Goal: Transaction & Acquisition: Purchase product/service

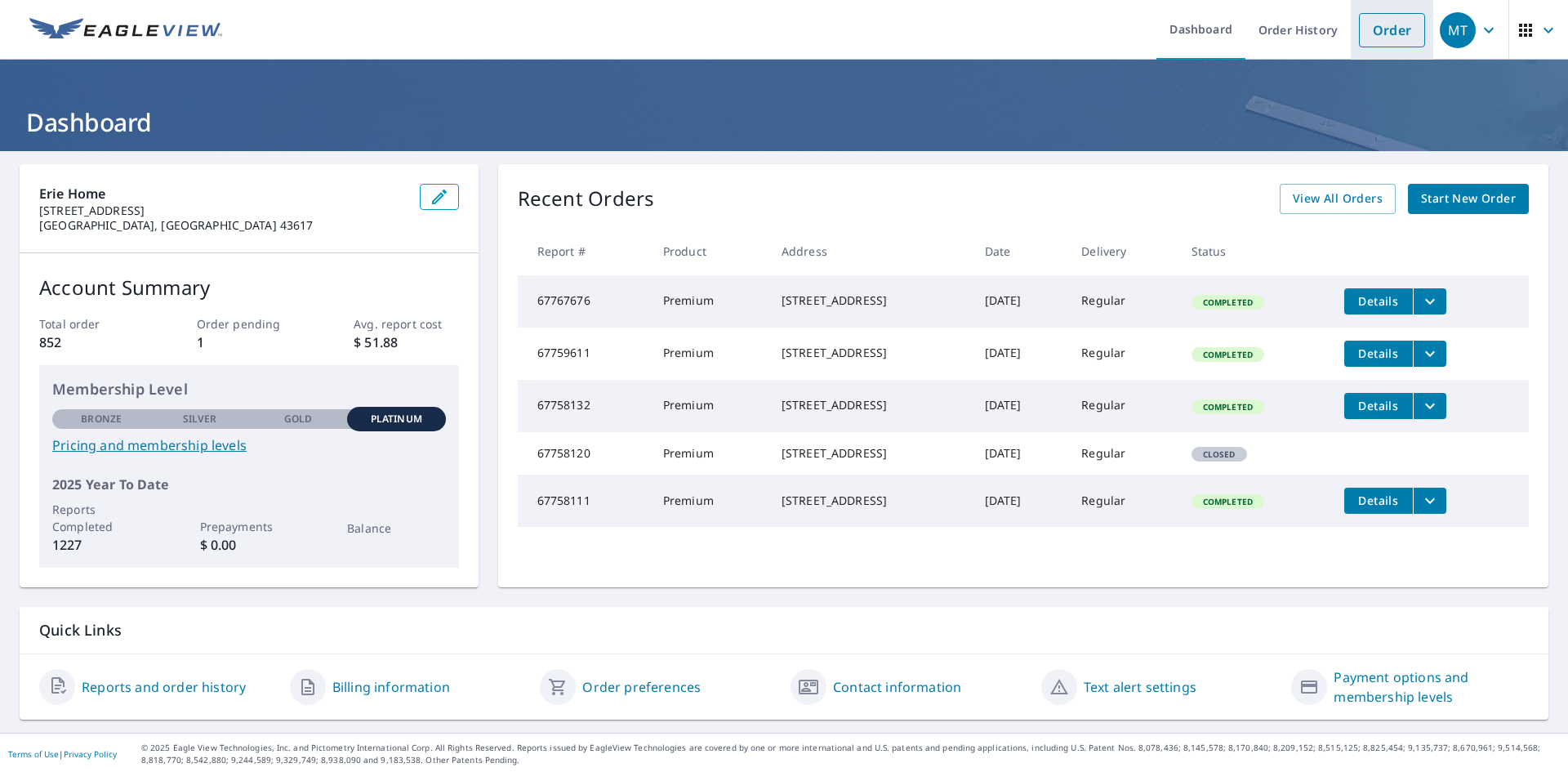
click at [1390, 35] on link "Order" at bounding box center [1392, 30] width 66 height 34
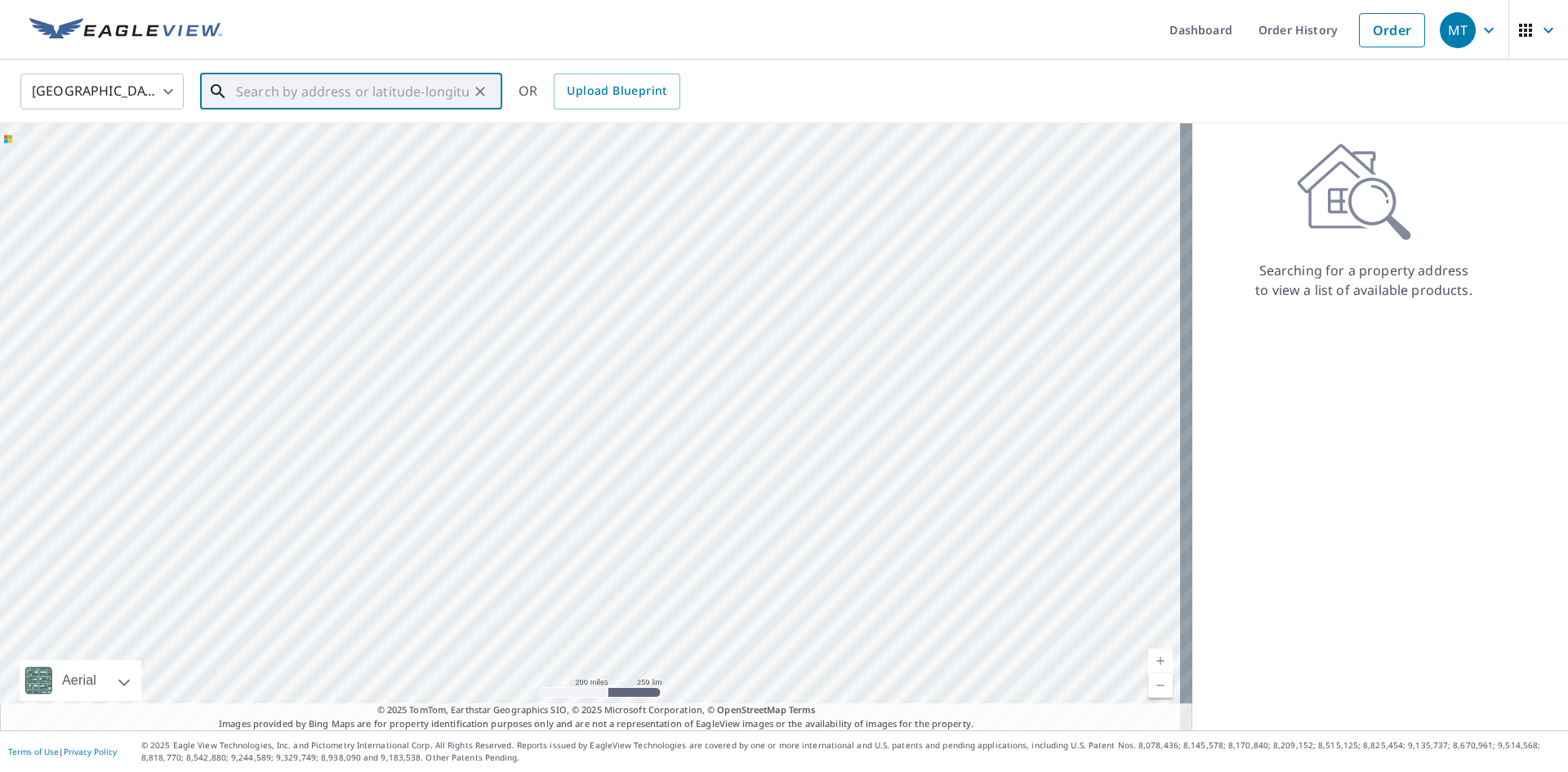
click at [267, 93] on input "text" at bounding box center [352, 92] width 232 height 46
click at [283, 144] on span "[STREET_ADDRESS]" at bounding box center [360, 138] width 256 height 20
type input "[STREET_ADDRESS]"
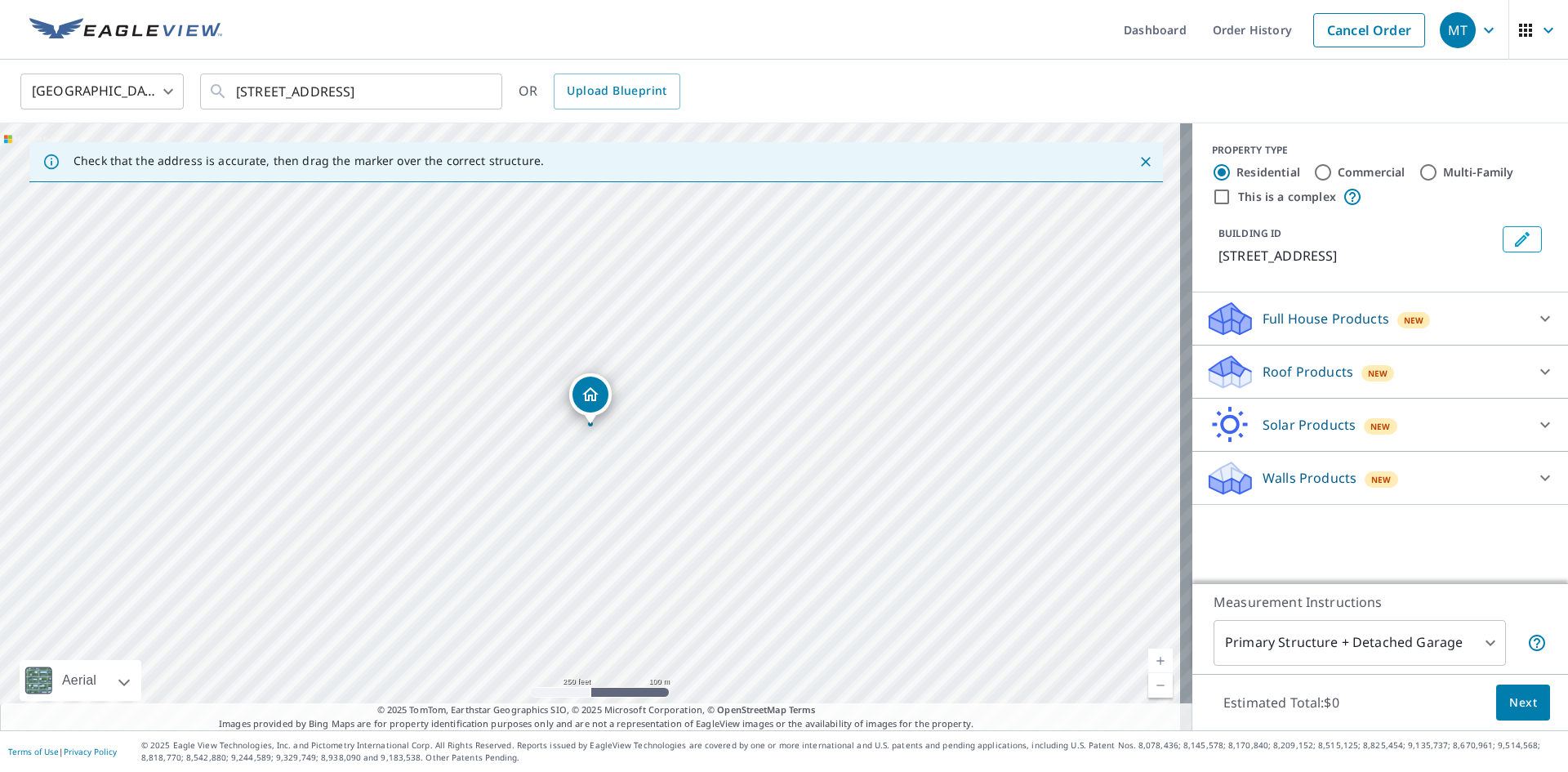
click at [1218, 372] on icon at bounding box center [1230, 366] width 42 height 20
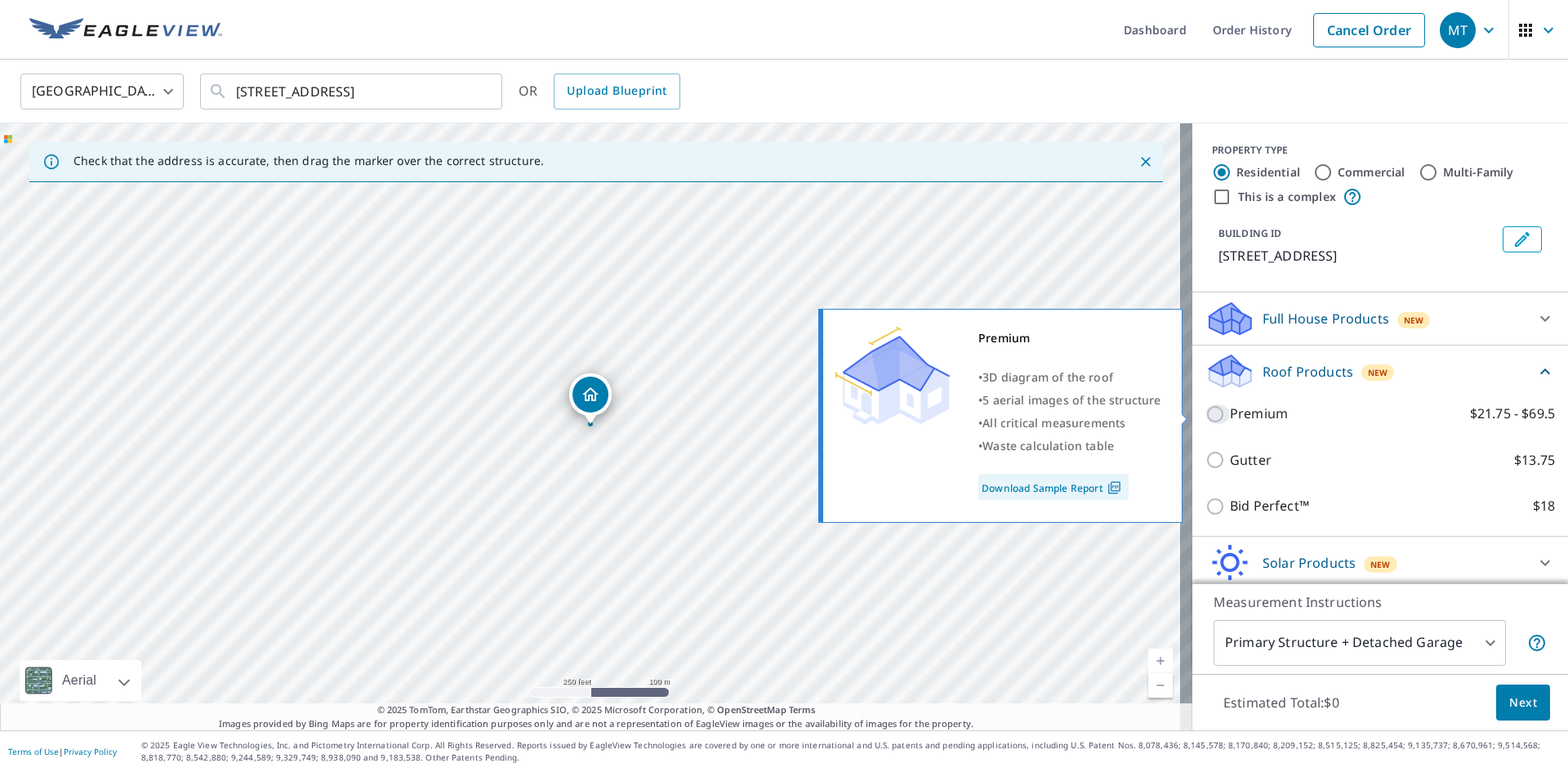
click at [1206, 411] on input "Premium $21.75 - $69.5" at bounding box center [1218, 414] width 25 height 20
checkbox input "true"
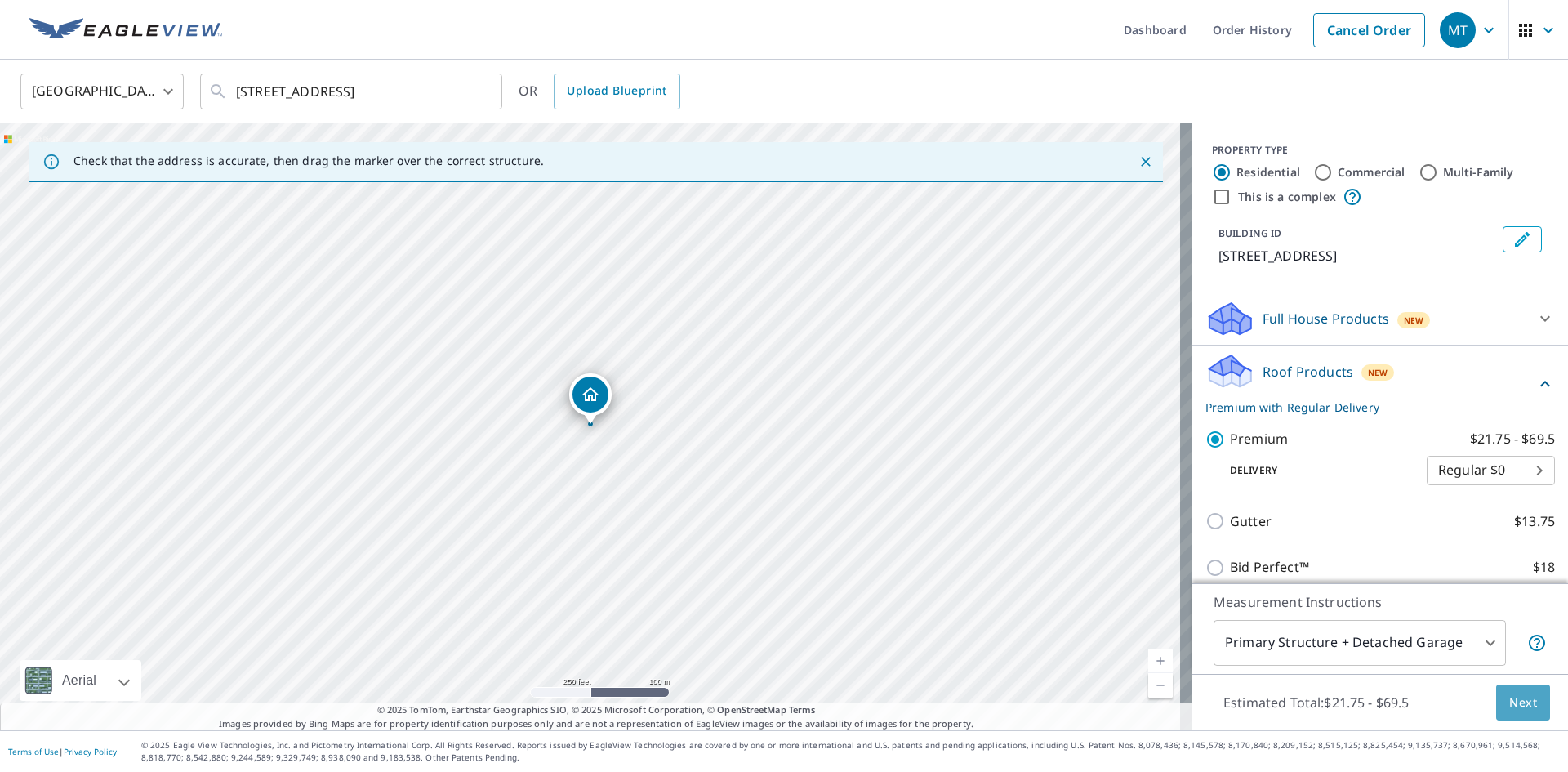
click at [1512, 699] on span "Next" at bounding box center [1523, 703] width 28 height 20
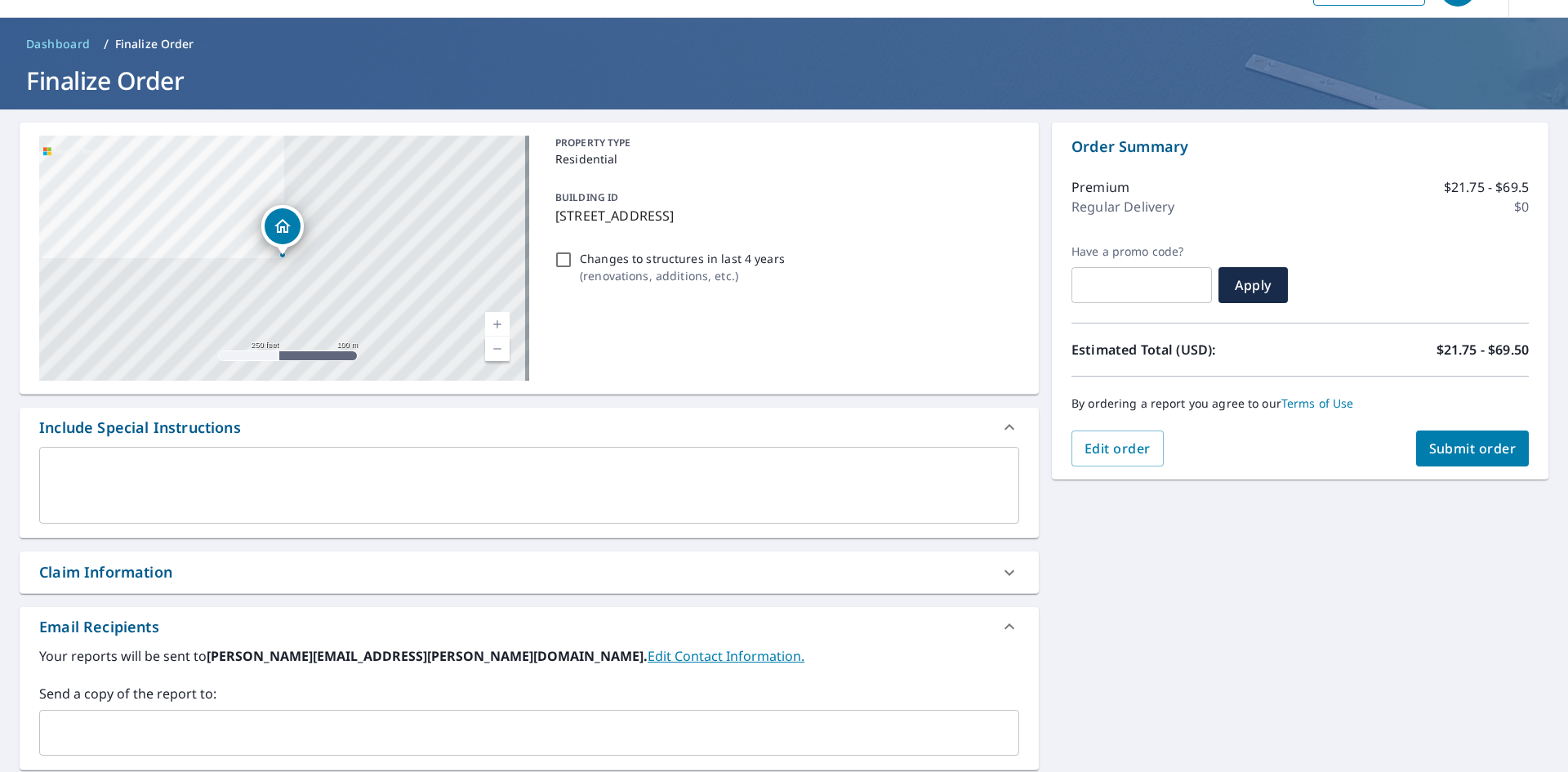
scroll to position [81, 0]
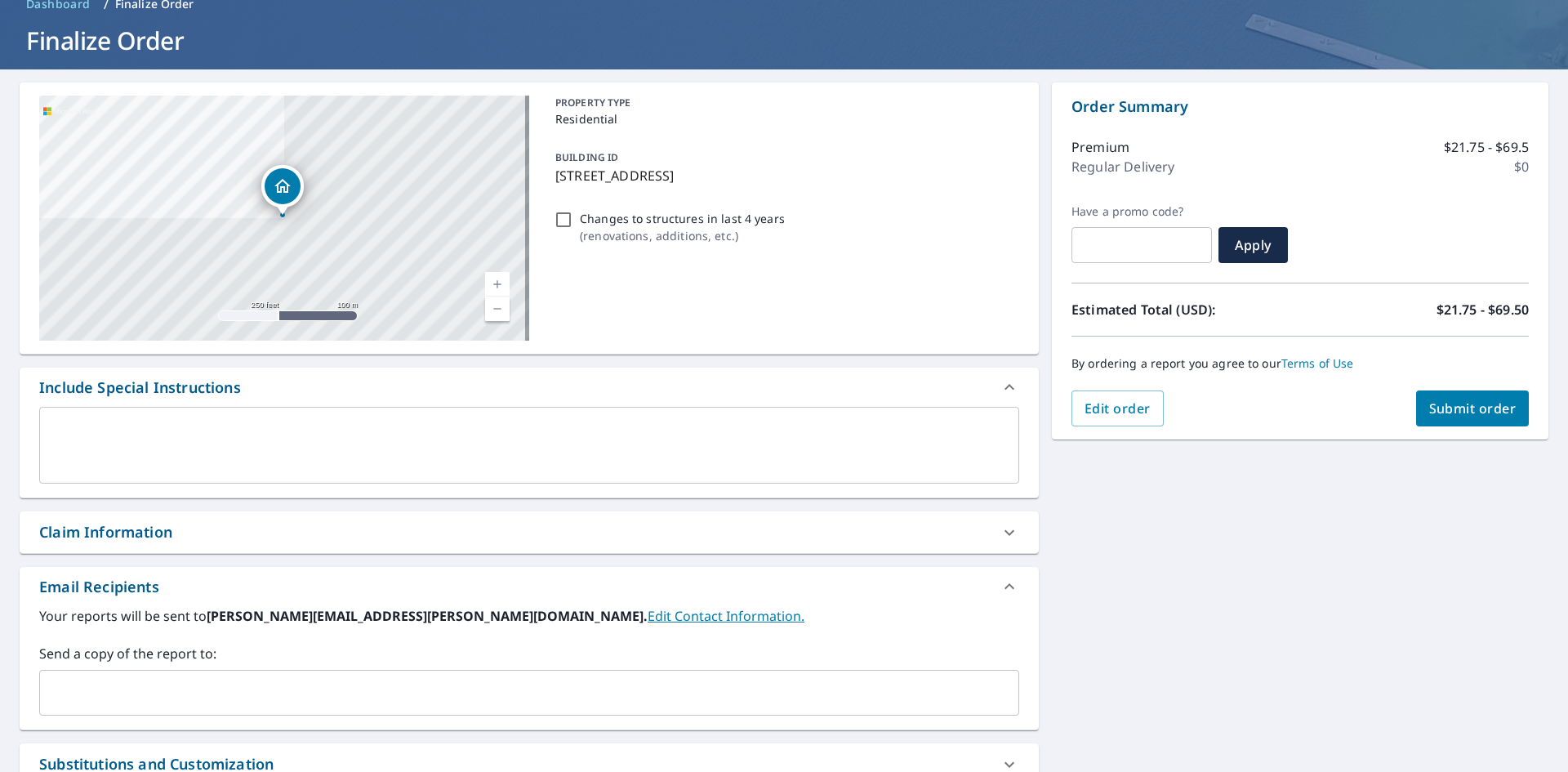
click at [98, 529] on div "Claim Information" at bounding box center [105, 532] width 133 height 22
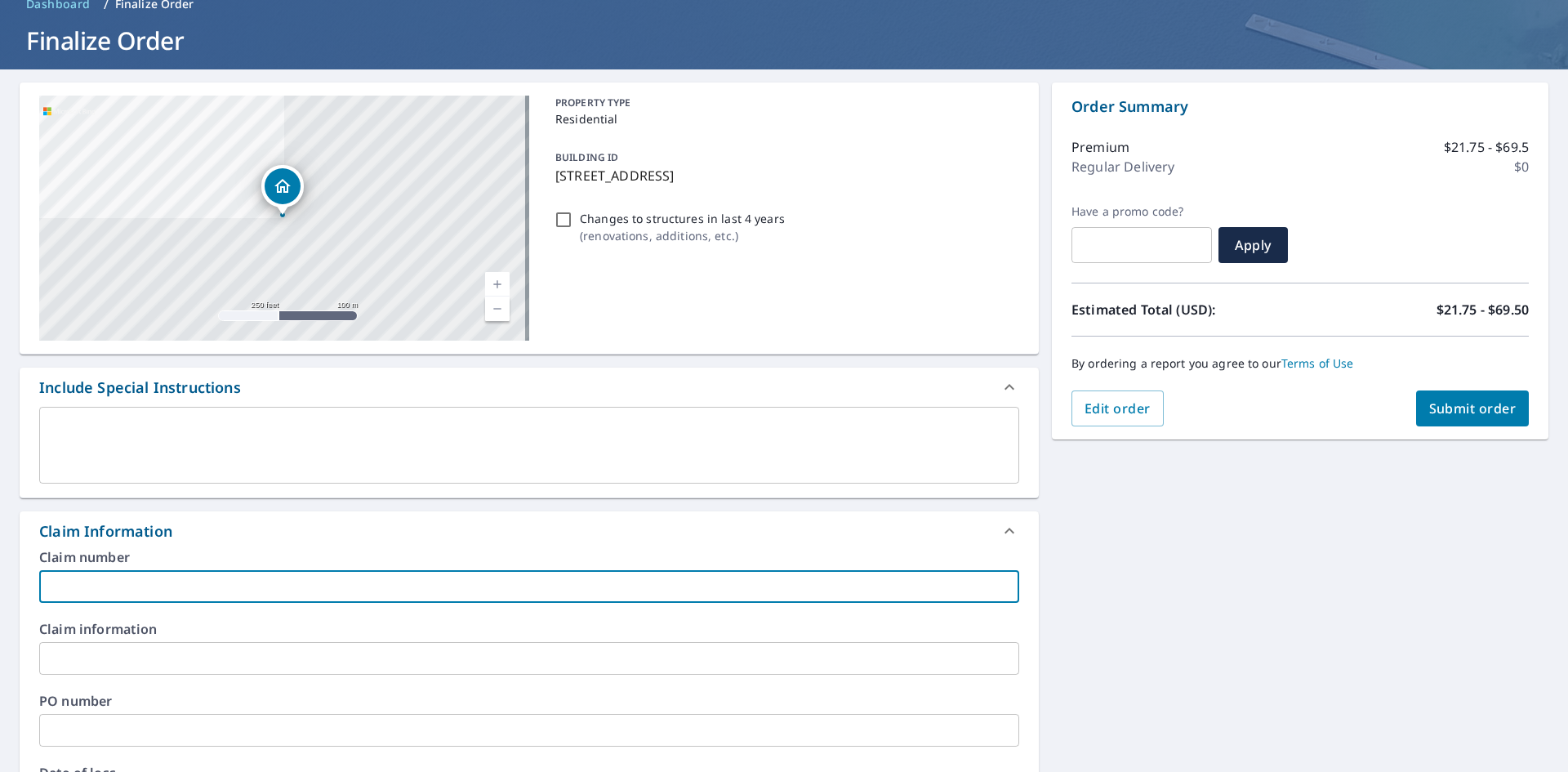
click at [74, 579] on input "text" at bounding box center [529, 586] width 980 height 33
type input "R101"
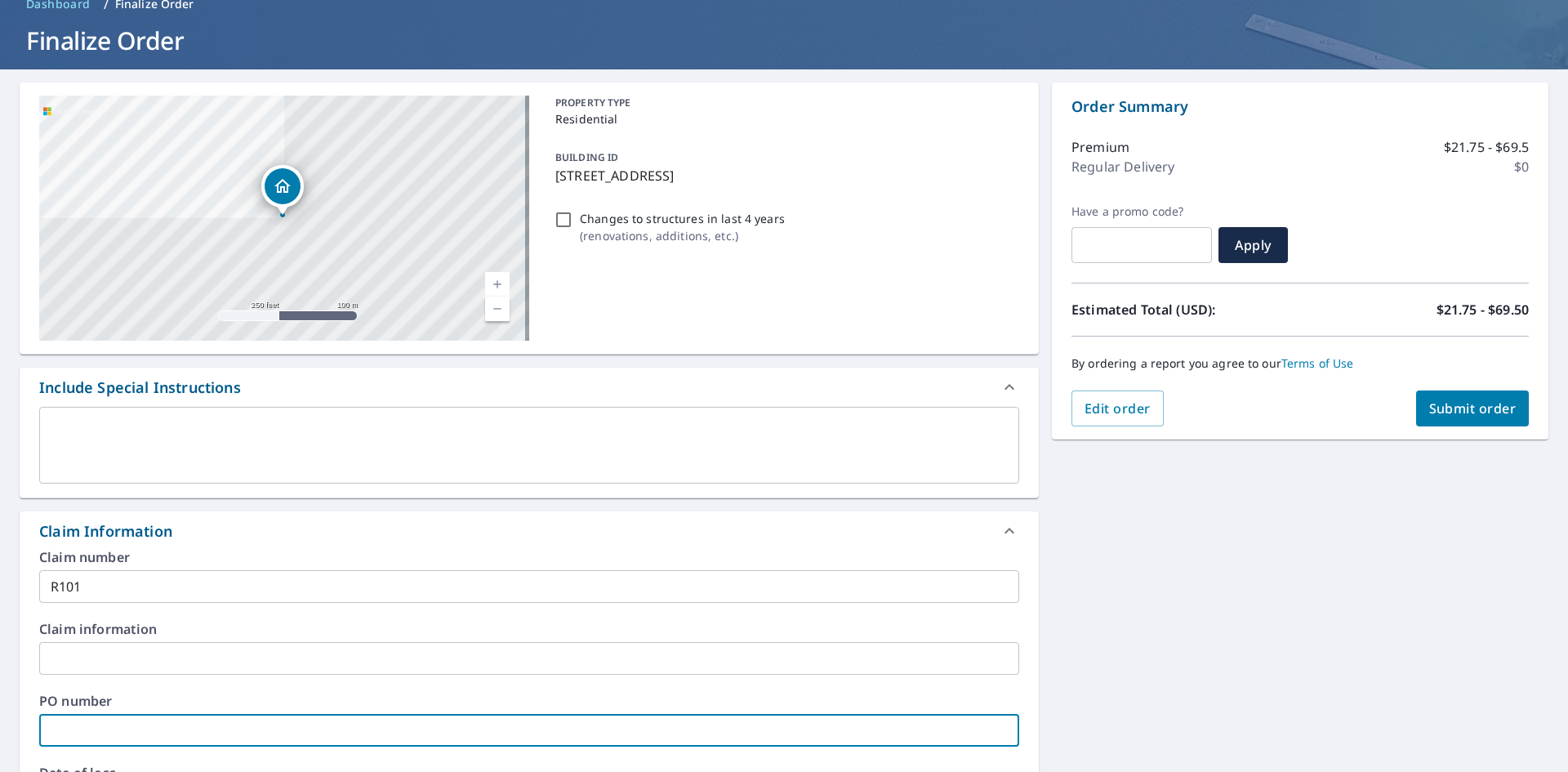
click at [68, 738] on input "text" at bounding box center [529, 730] width 980 height 33
type input "R101"
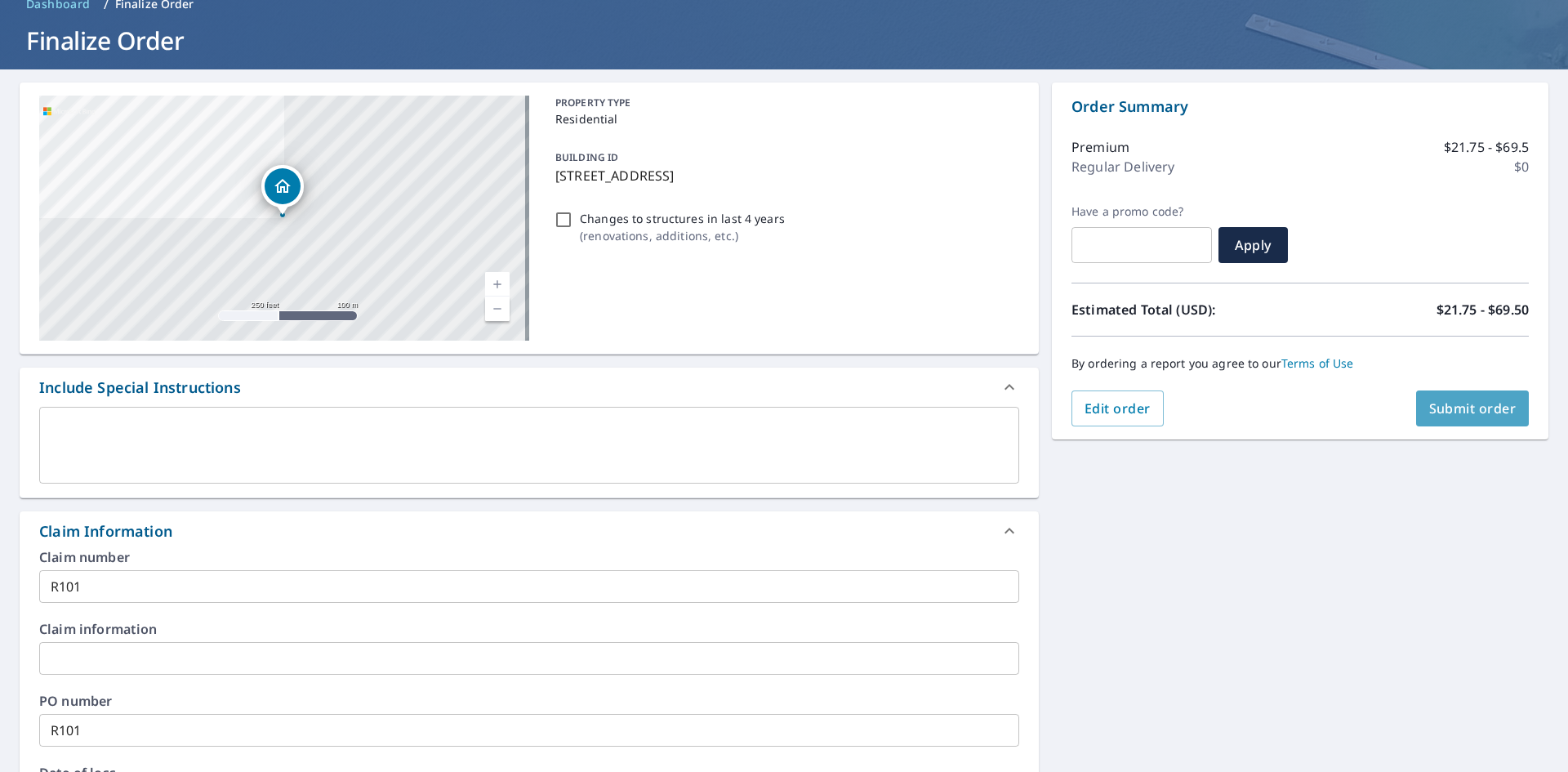
click at [1476, 411] on span "Submit order" at bounding box center [1472, 408] width 87 height 18
